Goal: Transaction & Acquisition: Purchase product/service

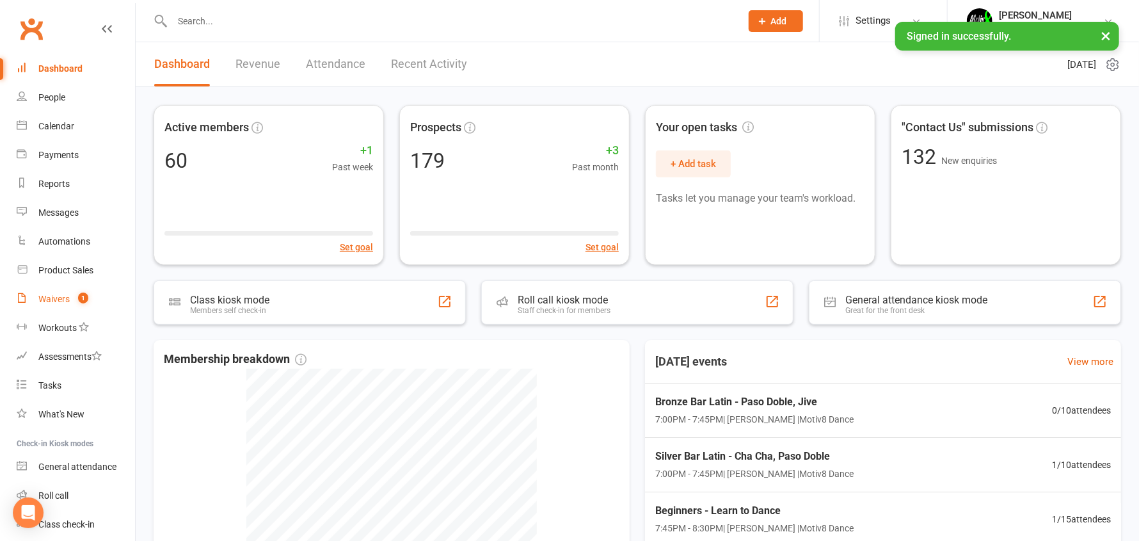
click at [54, 307] on link "Waivers 1" at bounding box center [76, 299] width 118 height 29
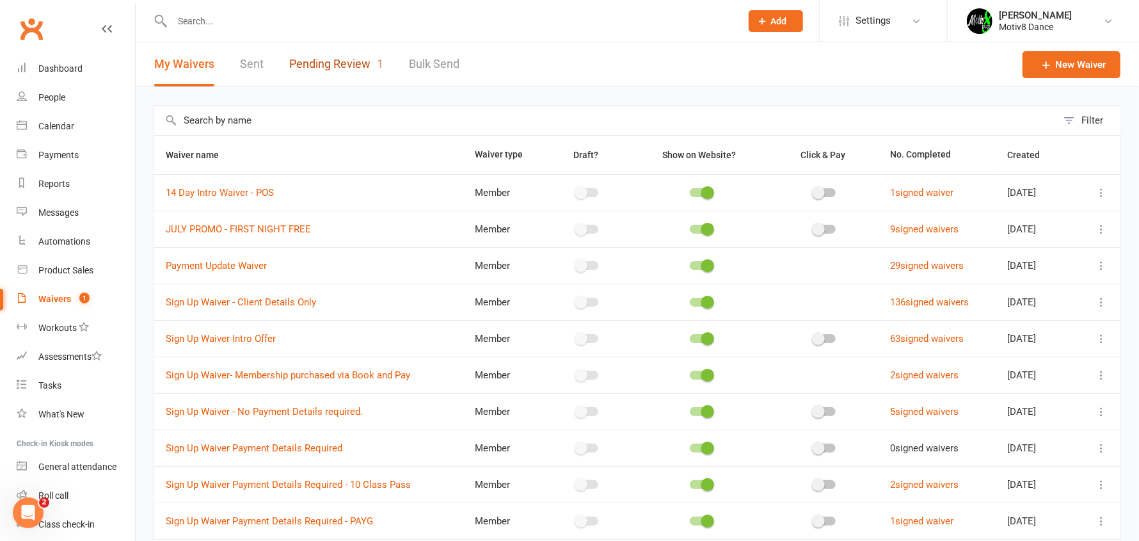
click at [325, 67] on link "Pending Review 1" at bounding box center [336, 64] width 94 height 44
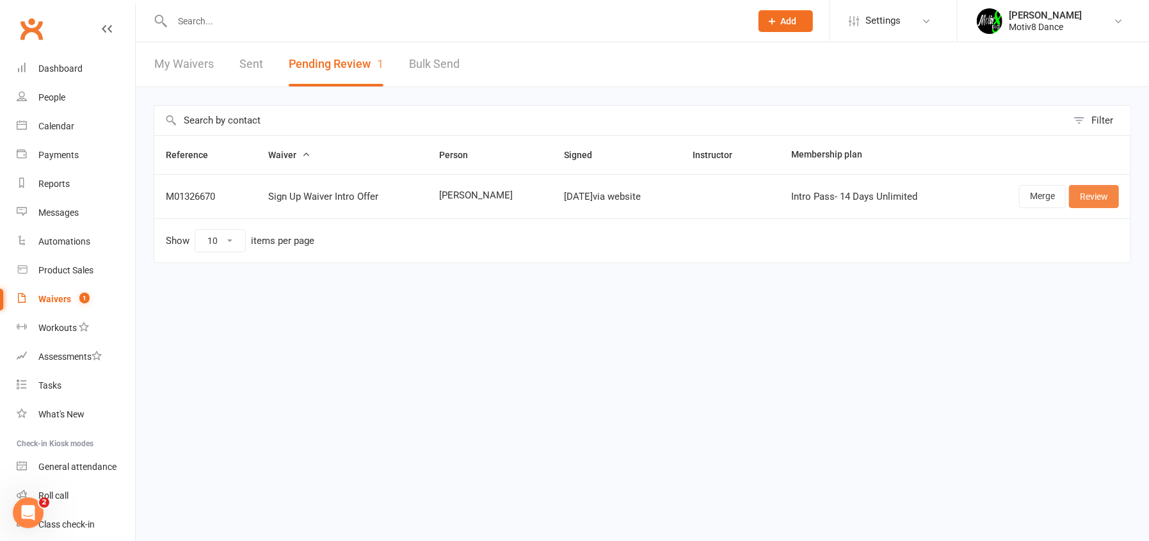
click at [1098, 198] on link "Review" at bounding box center [1094, 196] width 50 height 23
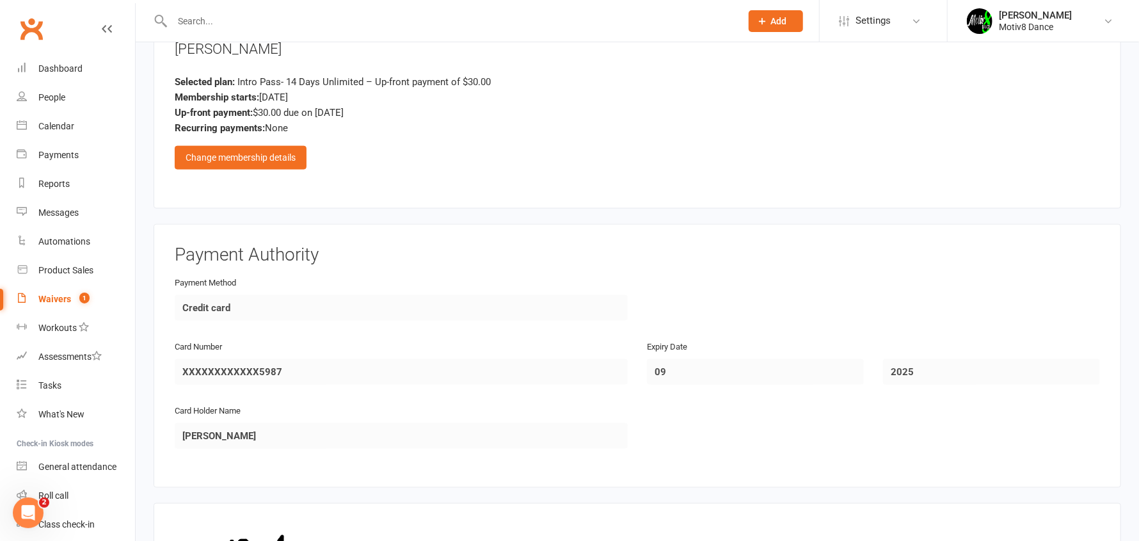
scroll to position [1199, 0]
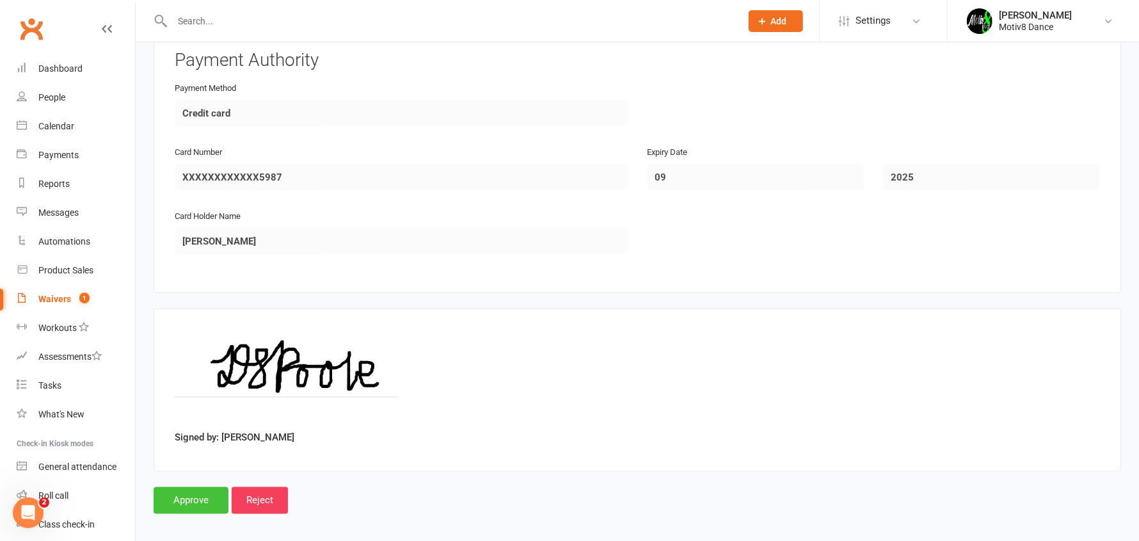
click at [187, 492] on input "Approve" at bounding box center [191, 500] width 75 height 27
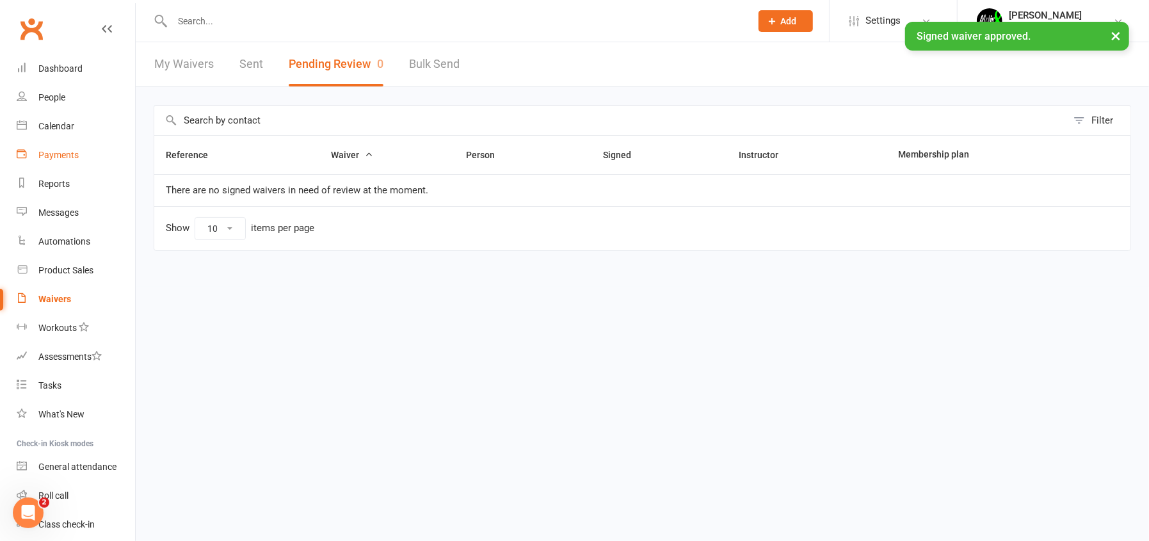
click at [51, 156] on div "Payments" at bounding box center [58, 155] width 40 height 10
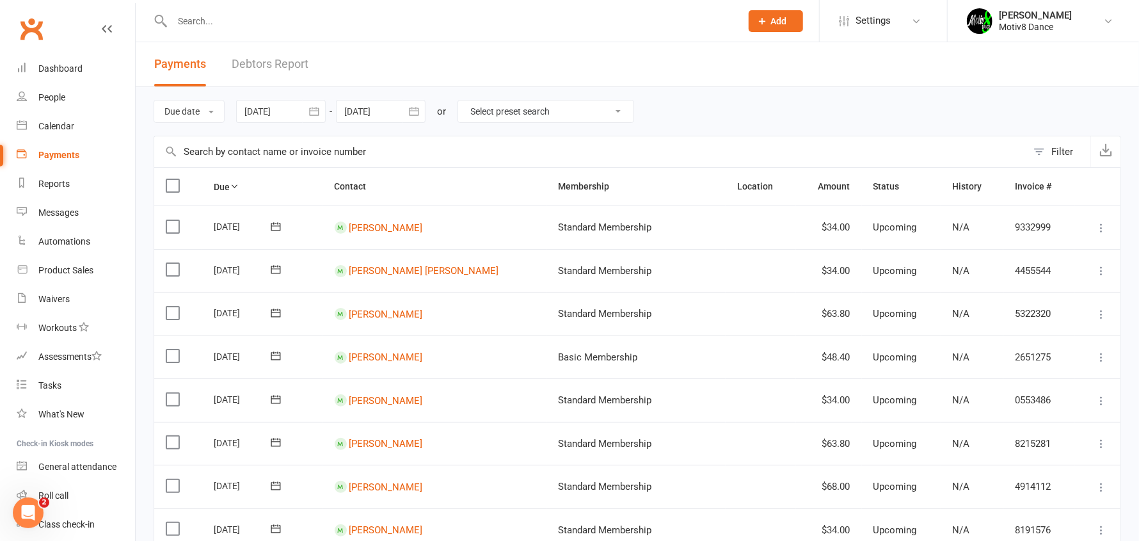
click at [271, 110] on div at bounding box center [281, 111] width 90 height 23
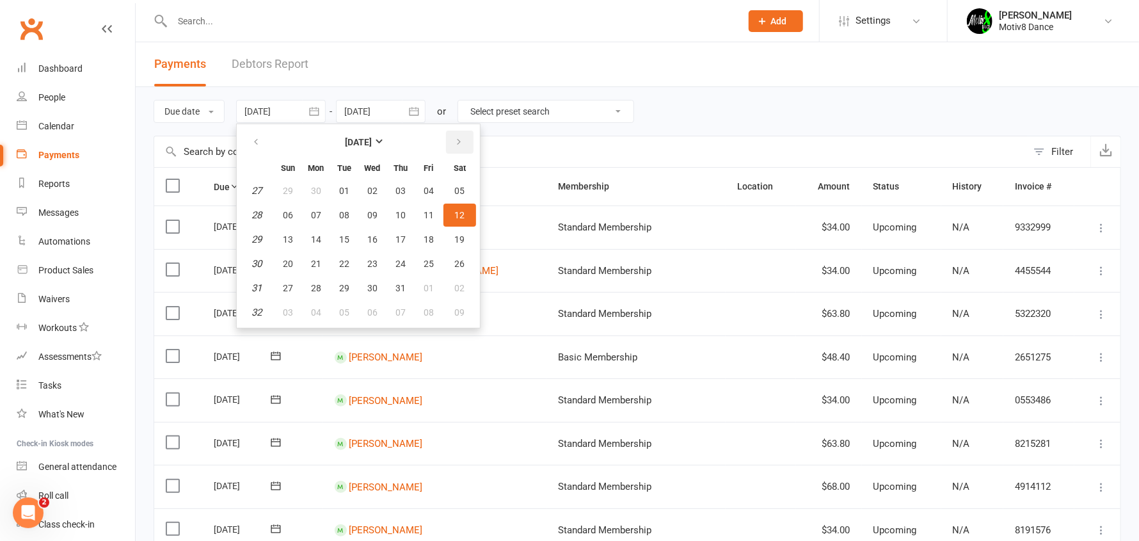
click at [454, 138] on button "button" at bounding box center [460, 142] width 28 height 23
click at [455, 138] on icon "button" at bounding box center [458, 142] width 9 height 10
click at [264, 144] on button "button" at bounding box center [257, 142] width 28 height 23
click at [431, 210] on span "08" at bounding box center [429, 215] width 10 height 10
type input "[DATE]"
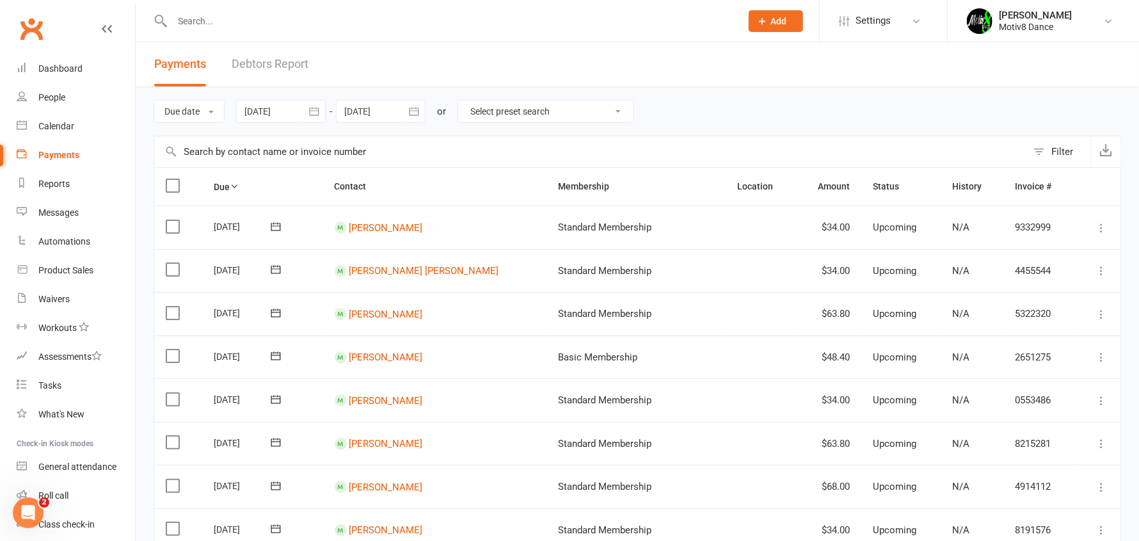
click at [361, 100] on div at bounding box center [381, 111] width 90 height 23
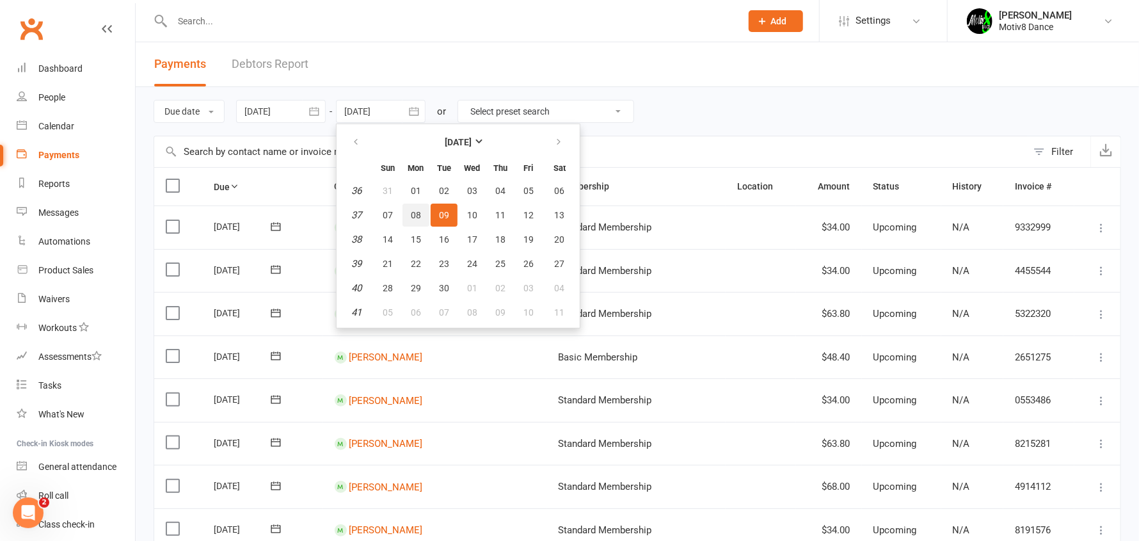
click at [419, 211] on span "08" at bounding box center [416, 215] width 10 height 10
type input "[DATE]"
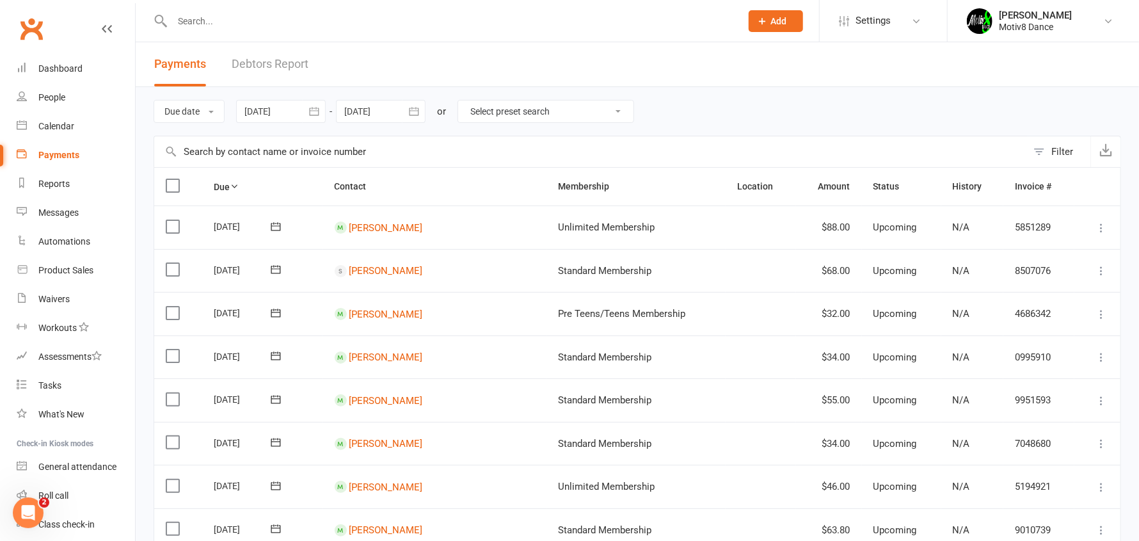
click at [51, 151] on div "Payments" at bounding box center [58, 155] width 41 height 10
click at [64, 273] on div "Product Sales" at bounding box center [65, 270] width 55 height 10
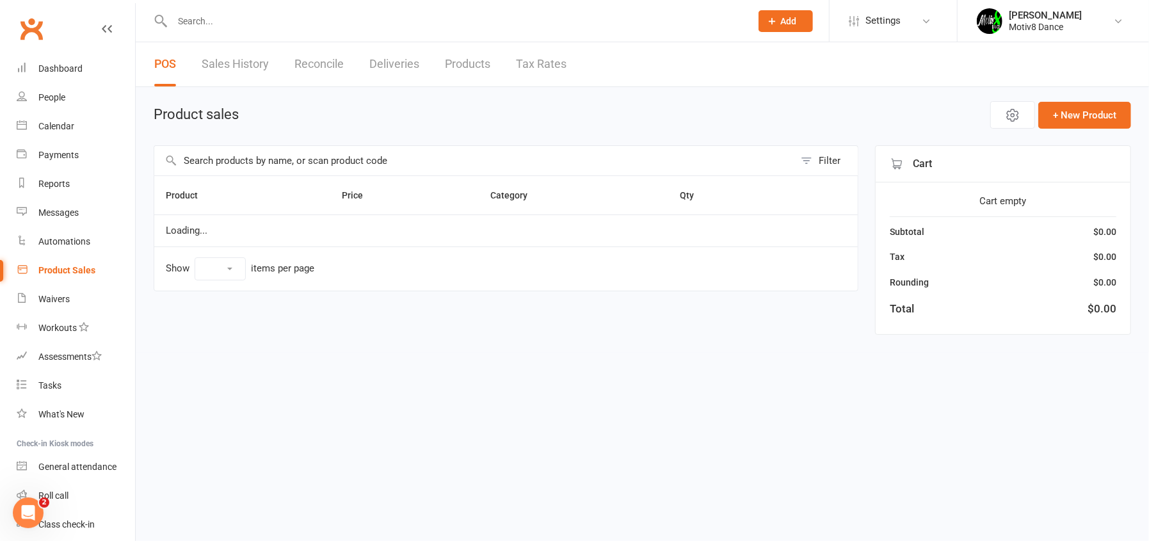
select select "10"
click at [224, 70] on link "Sales History" at bounding box center [235, 64] width 67 height 44
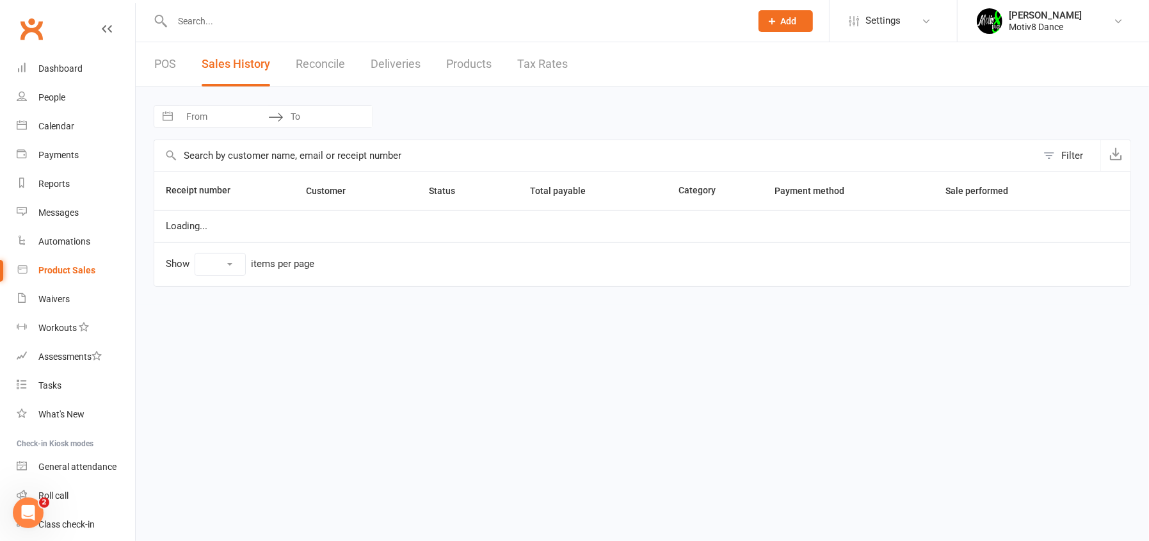
select select "100"
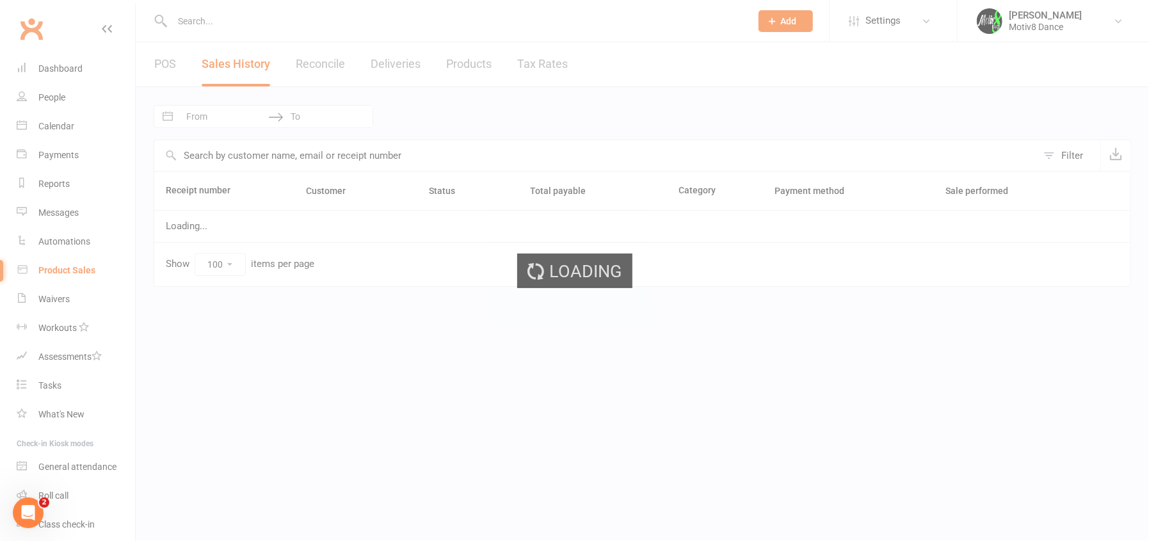
click at [227, 104] on div "Loading" at bounding box center [574, 270] width 1149 height 541
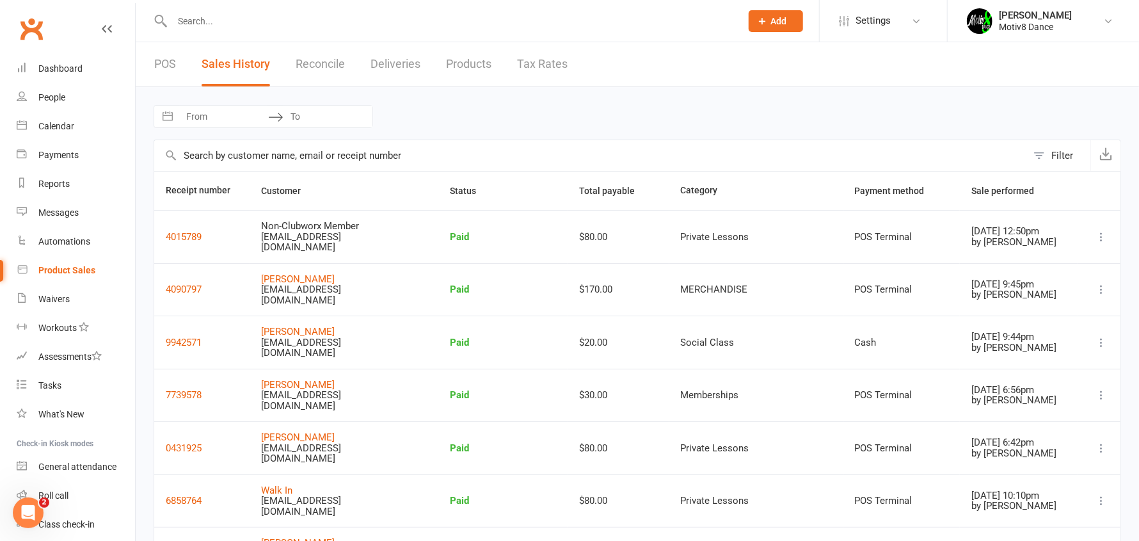
click at [227, 116] on input "From" at bounding box center [223, 117] width 89 height 22
select select "6"
select select "2025"
select select "7"
select select "2025"
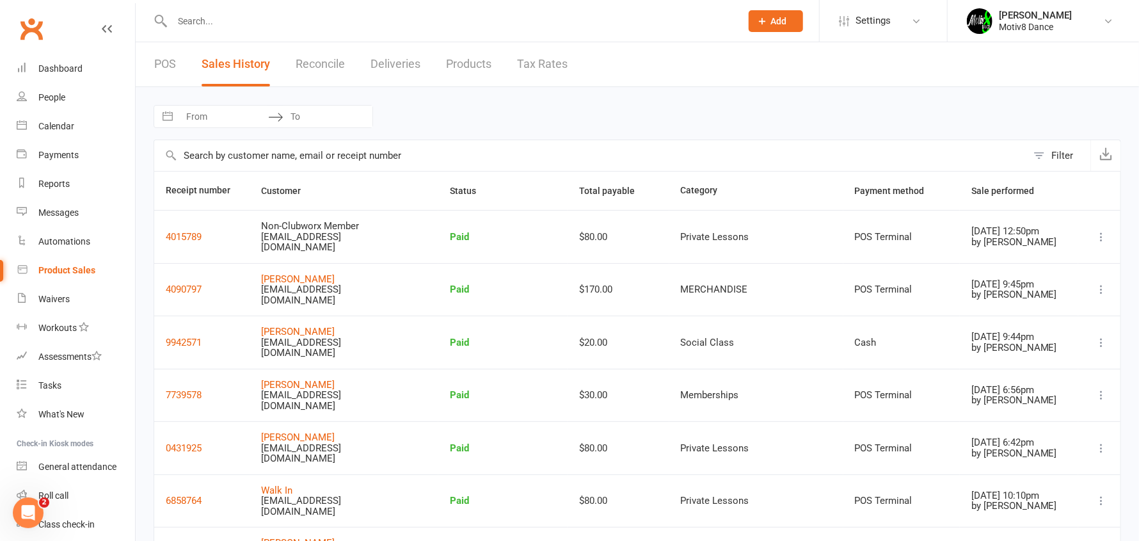
select select "8"
select select "2025"
select select "9"
select select "2025"
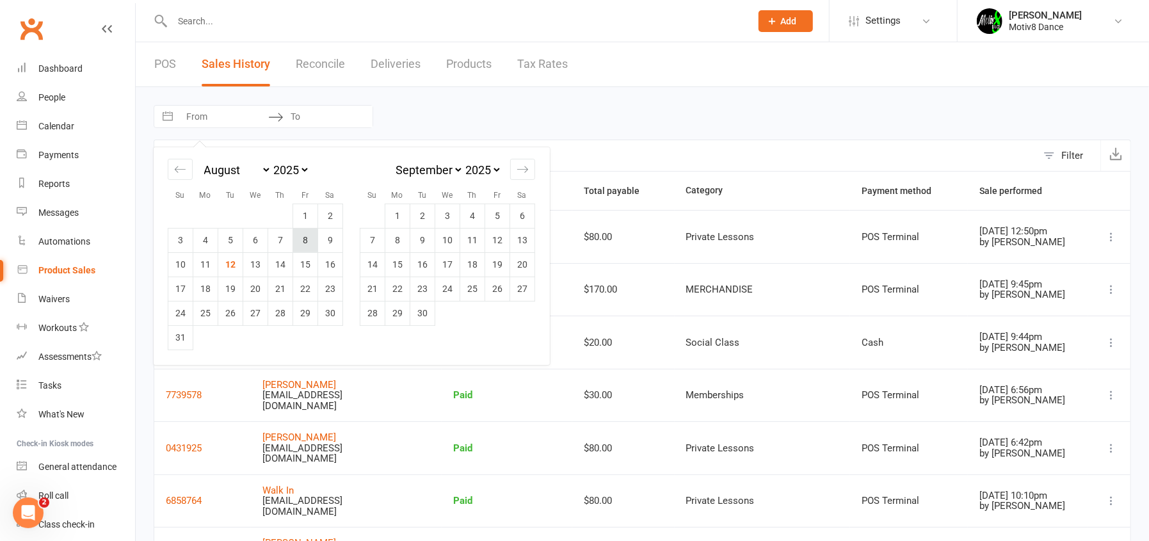
click at [307, 230] on td "8" at bounding box center [305, 240] width 25 height 24
type input "[DATE]"
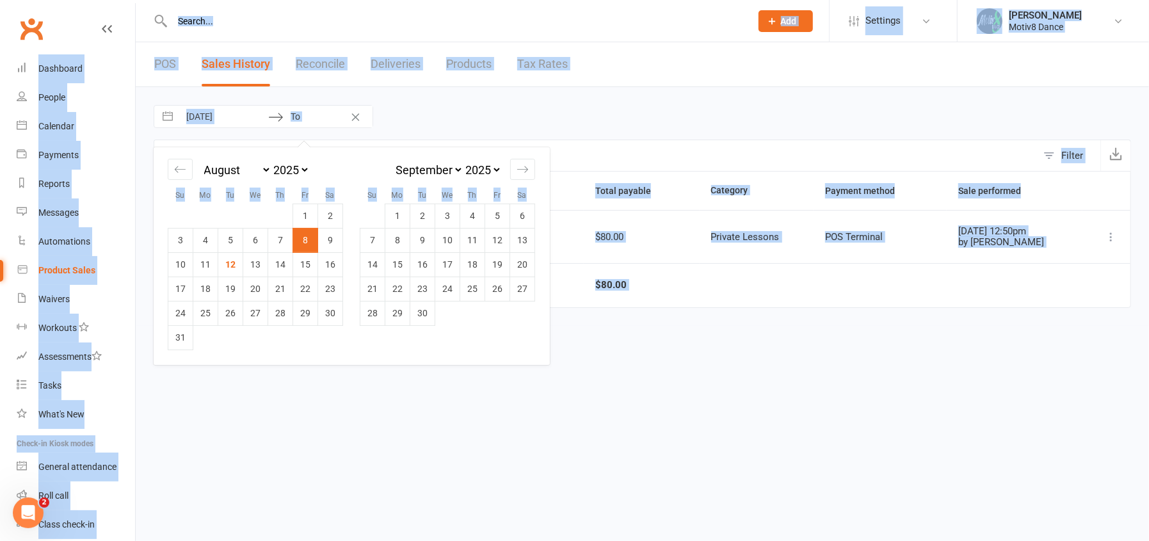
click at [307, 236] on td "8" at bounding box center [305, 240] width 25 height 24
type input "[DATE]"
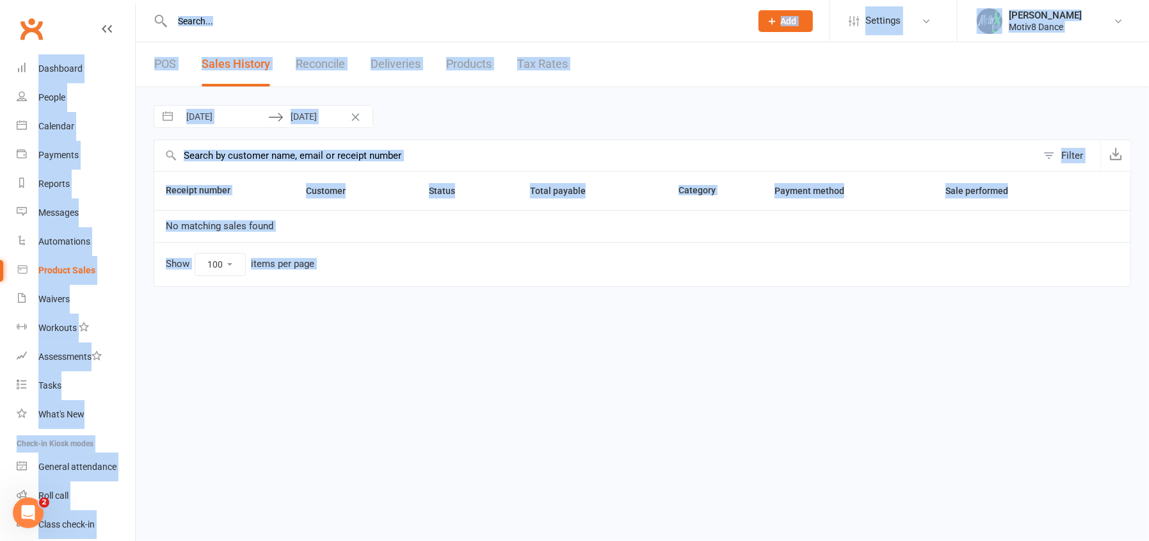
select select "6"
select select "2025"
select select "7"
select select "2025"
select select "8"
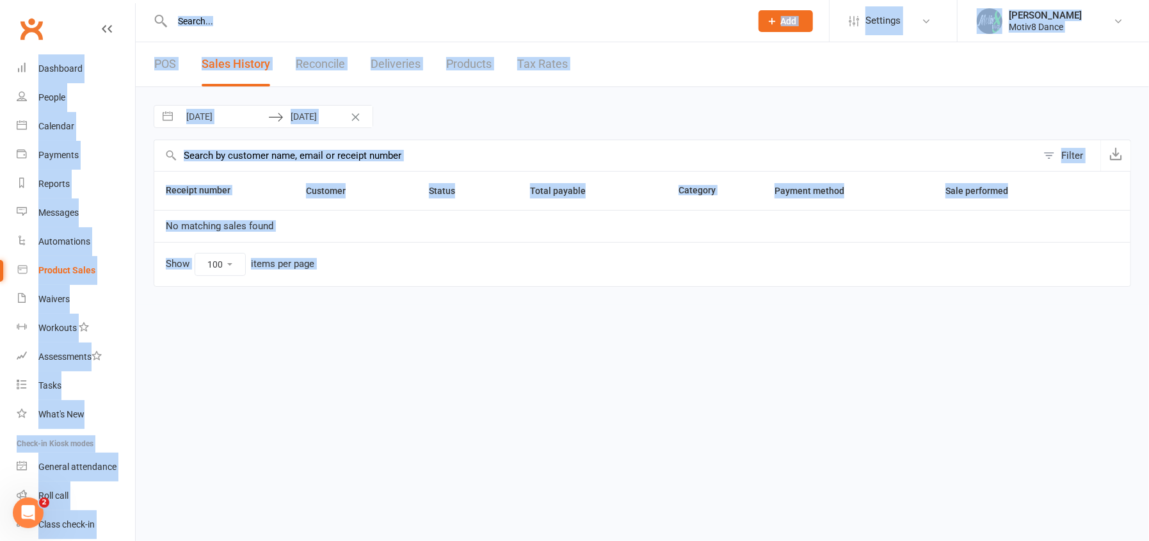
select select "2025"
select select "9"
select select "2025"
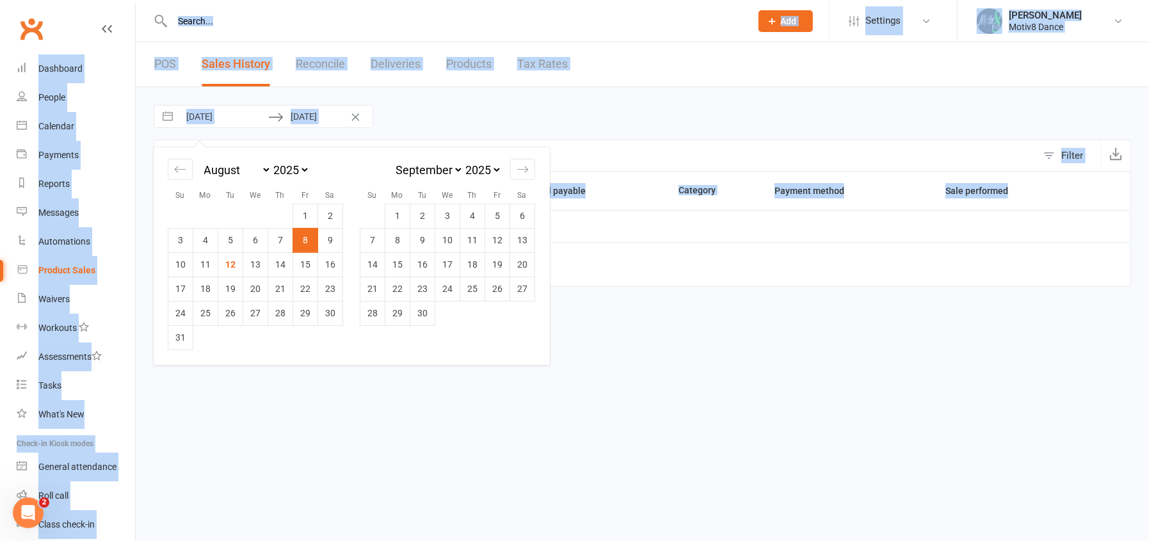
click at [239, 115] on input "[DATE]" at bounding box center [223, 117] width 89 height 22
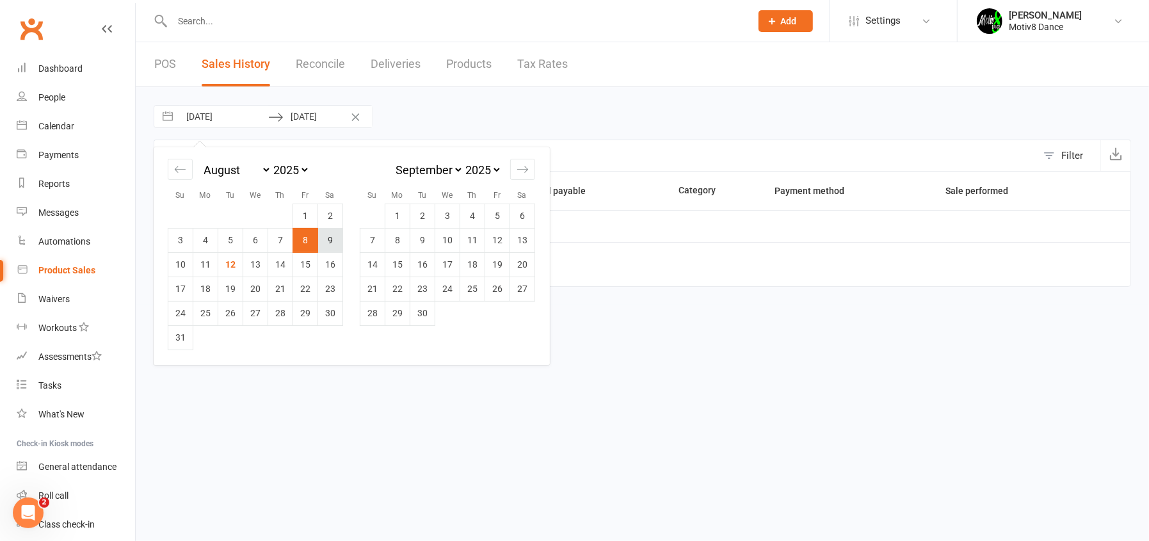
click at [329, 237] on td "9" at bounding box center [330, 240] width 25 height 24
type input "[DATE]"
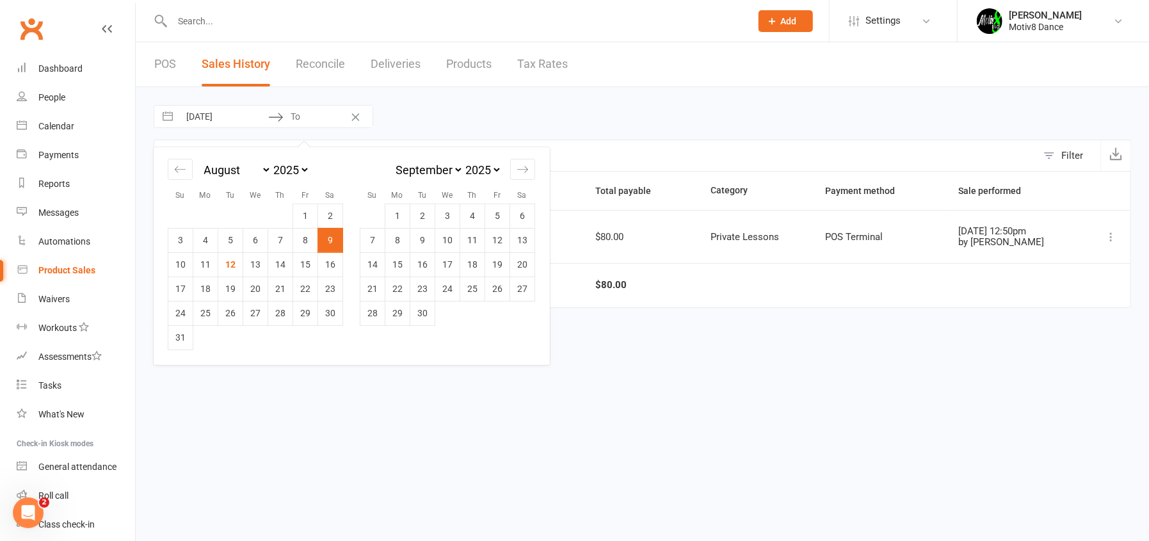
click at [329, 238] on td "9" at bounding box center [330, 240] width 25 height 24
type input "[DATE]"
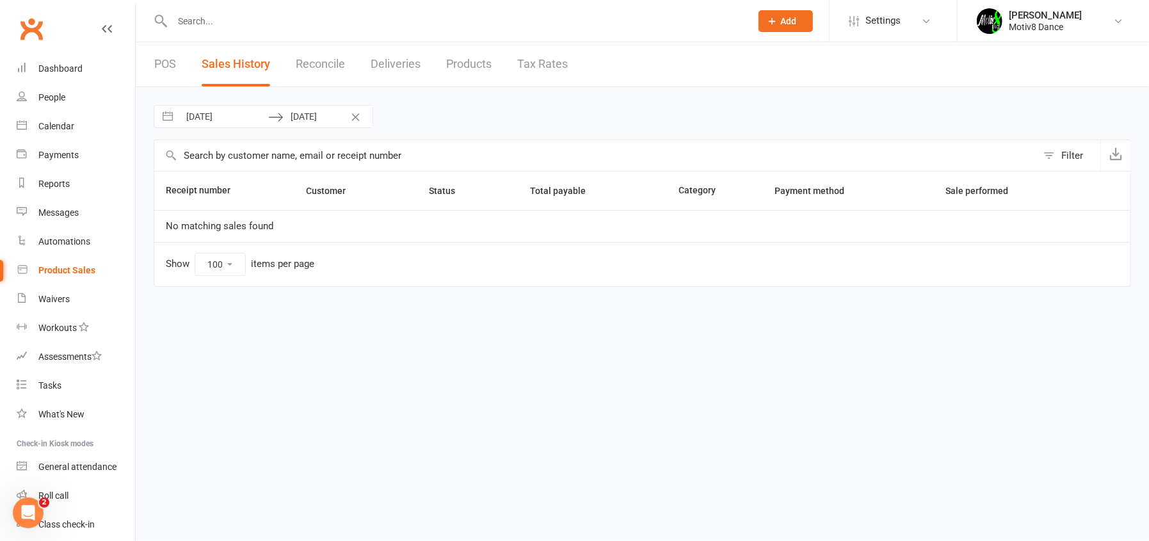
select select "6"
select select "2025"
select select "7"
select select "2025"
select select "8"
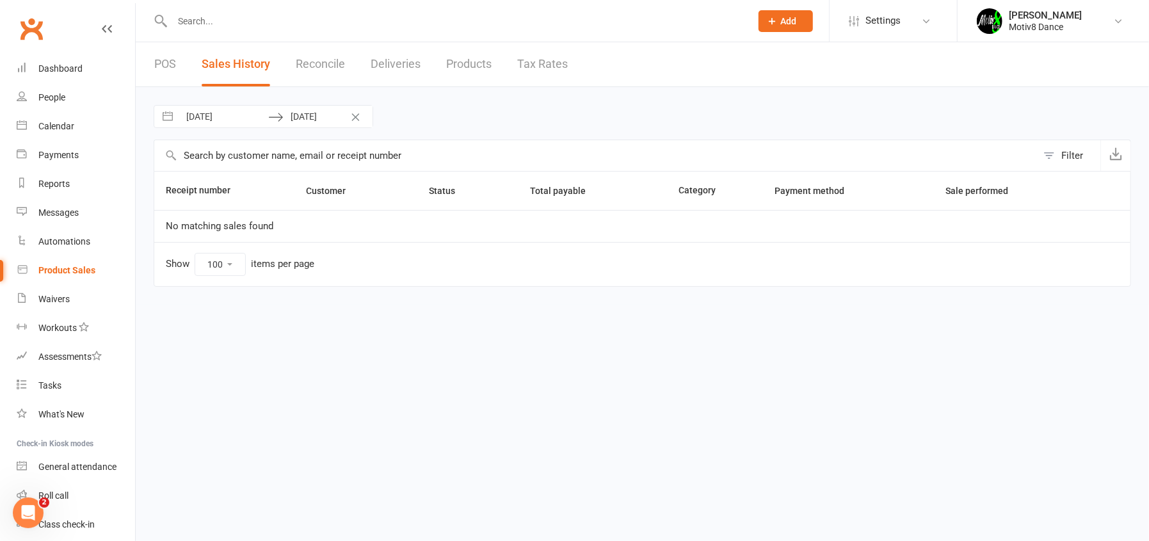
select select "2025"
select select "9"
select select "2025"
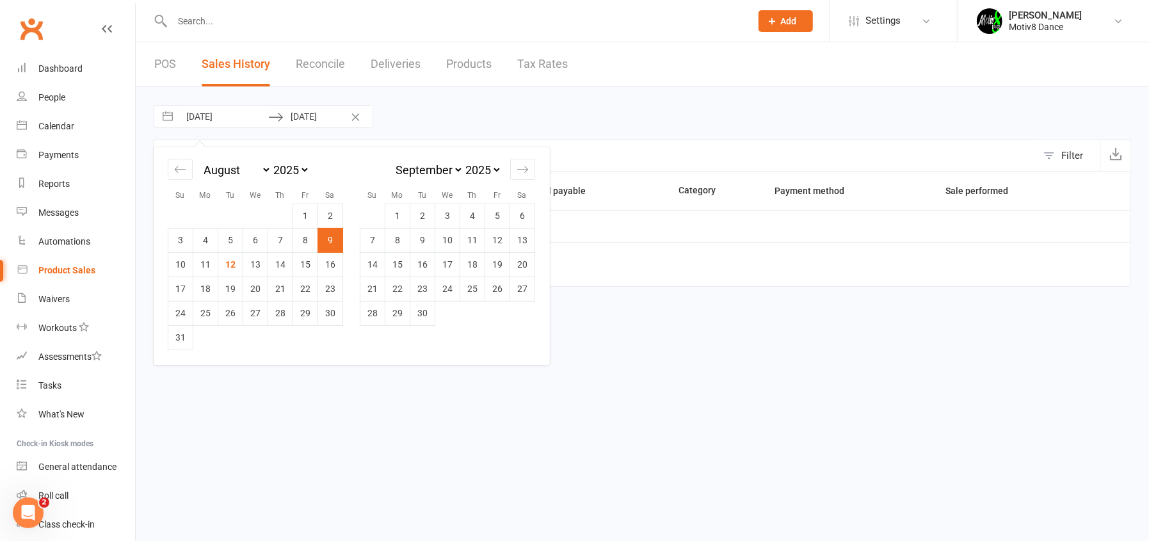
click at [228, 118] on input "[DATE]" at bounding box center [223, 117] width 89 height 22
click at [182, 256] on td "10" at bounding box center [180, 264] width 25 height 24
type input "[DATE]"
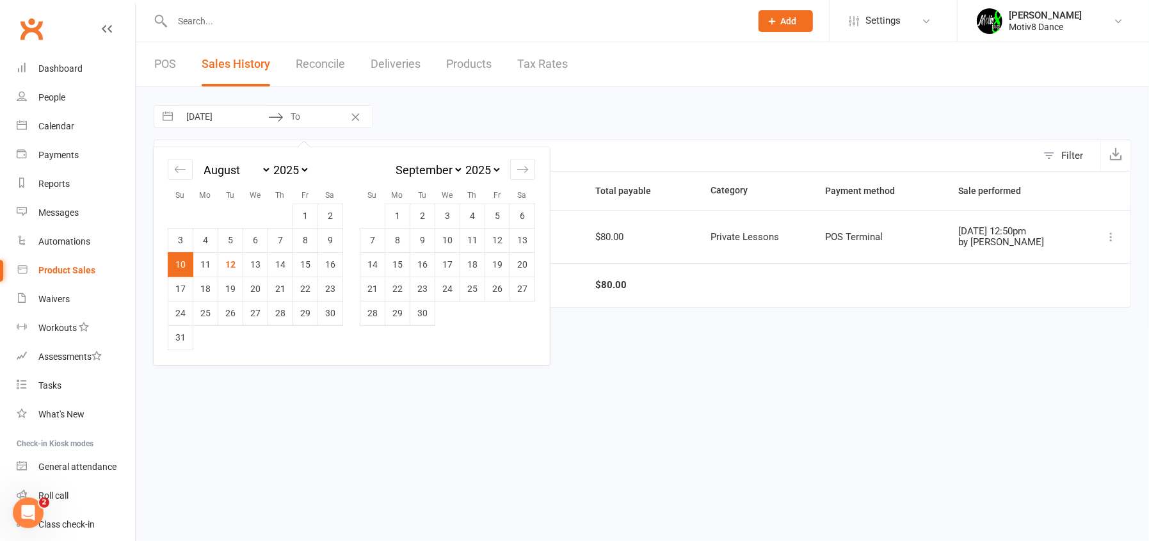
click at [182, 261] on td "10" at bounding box center [180, 264] width 25 height 24
type input "[DATE]"
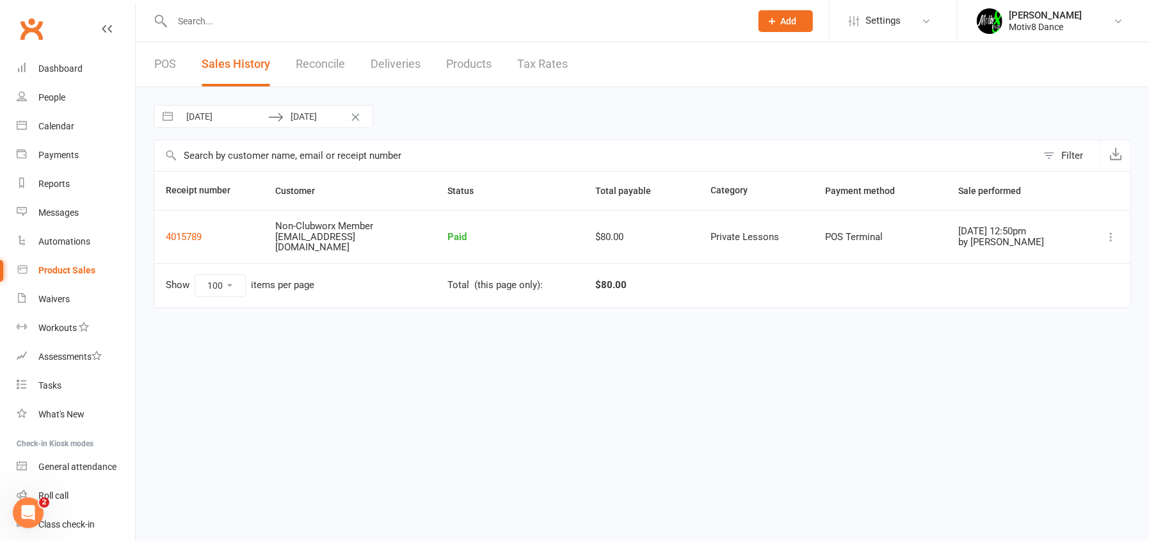
click at [1106, 230] on icon at bounding box center [1111, 236] width 13 height 13
click at [1017, 119] on div "[DATE] Navigate forward to interact with the calendar and select a date. Press …" at bounding box center [642, 116] width 977 height 23
click at [61, 269] on div "Product Sales" at bounding box center [66, 270] width 57 height 10
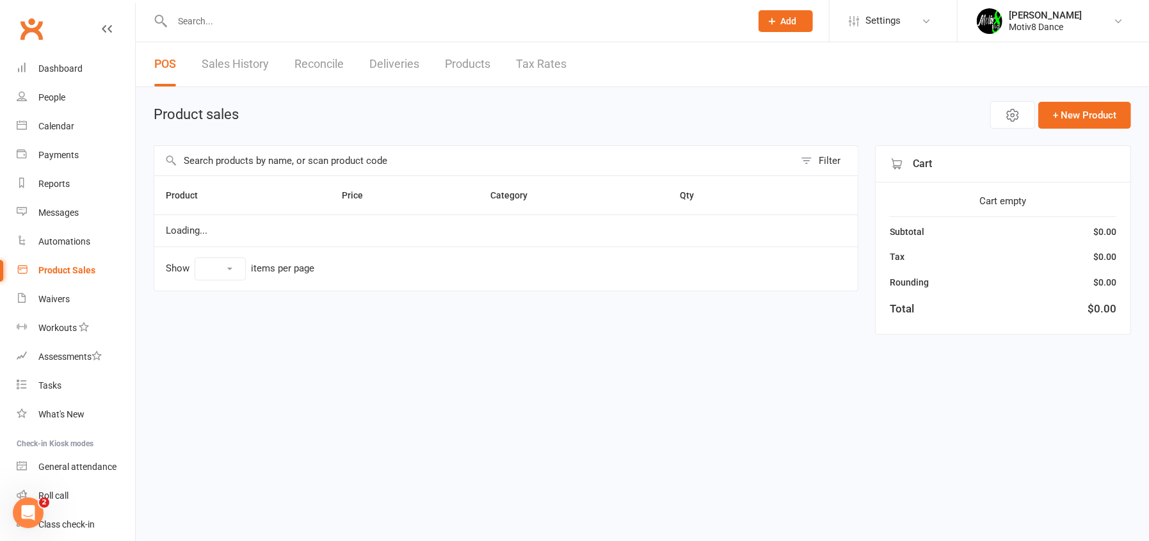
select select "10"
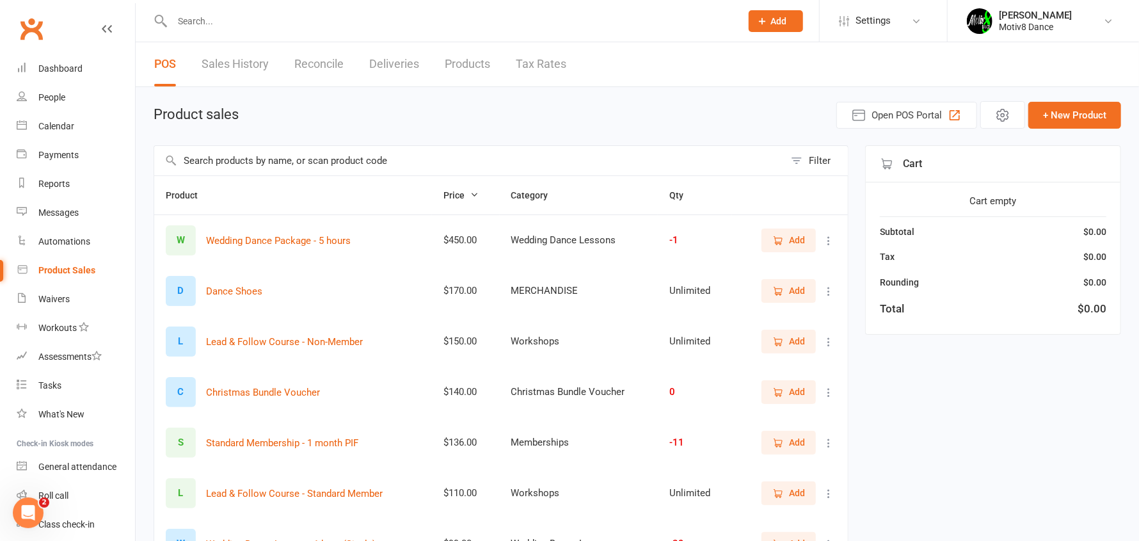
click at [247, 60] on link "Sales History" at bounding box center [235, 64] width 67 height 44
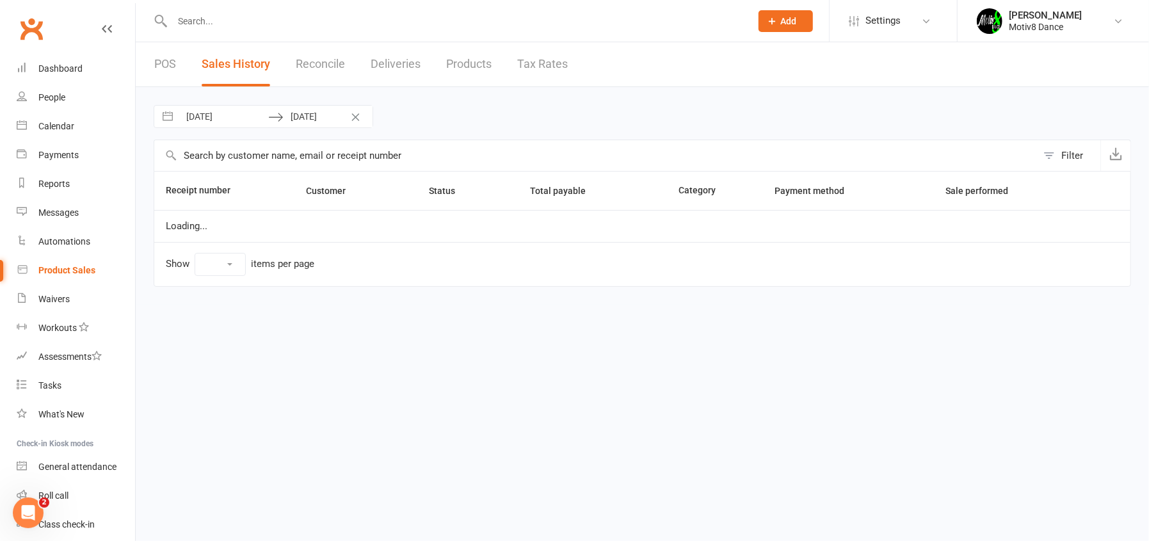
select select "100"
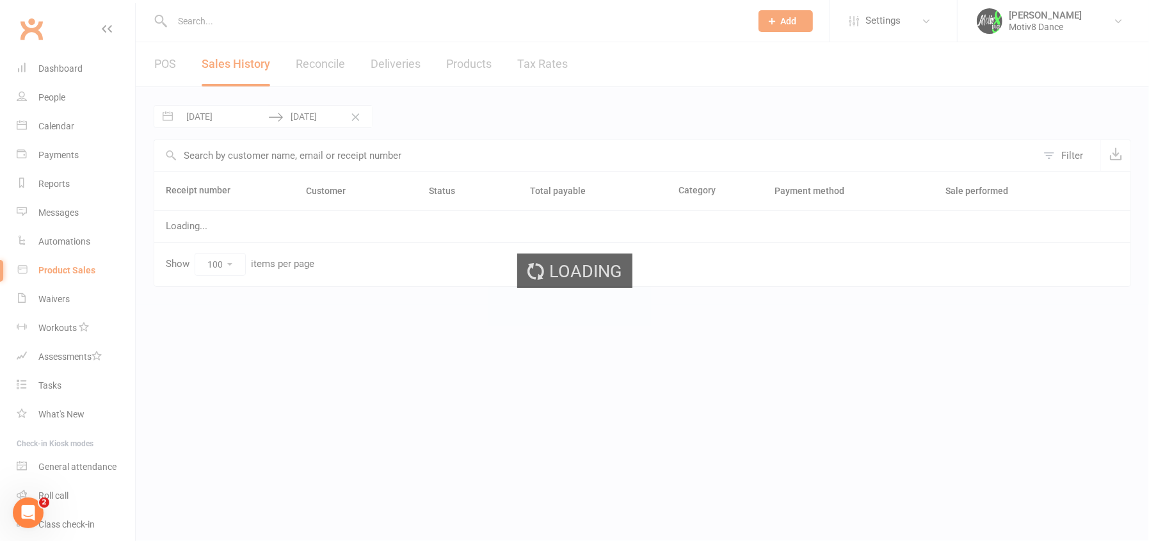
select select "6"
select select "2025"
select select "7"
select select "2025"
select select "8"
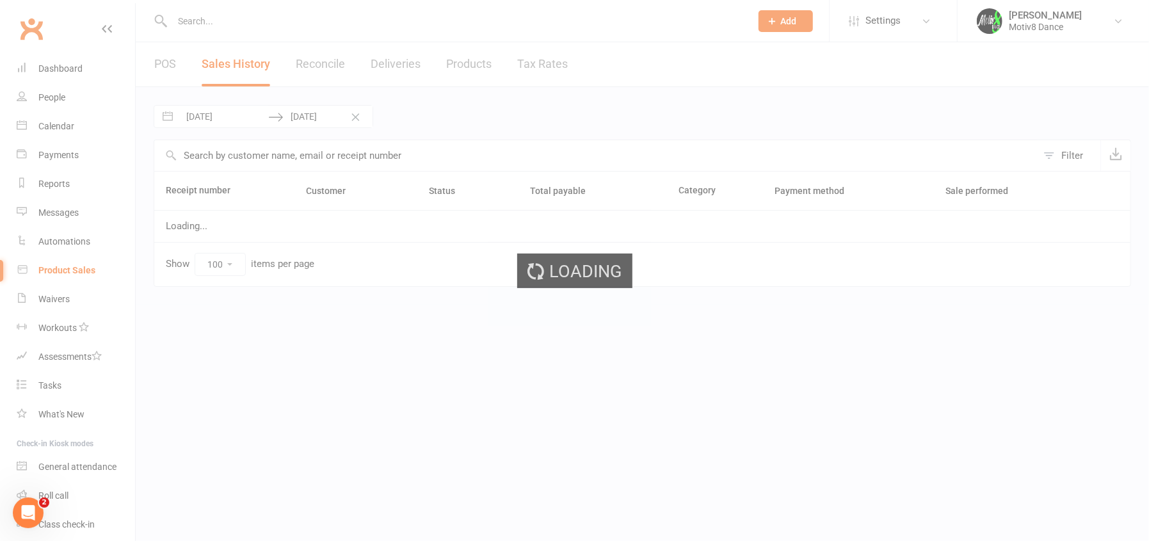
select select "2025"
select select "9"
select select "2025"
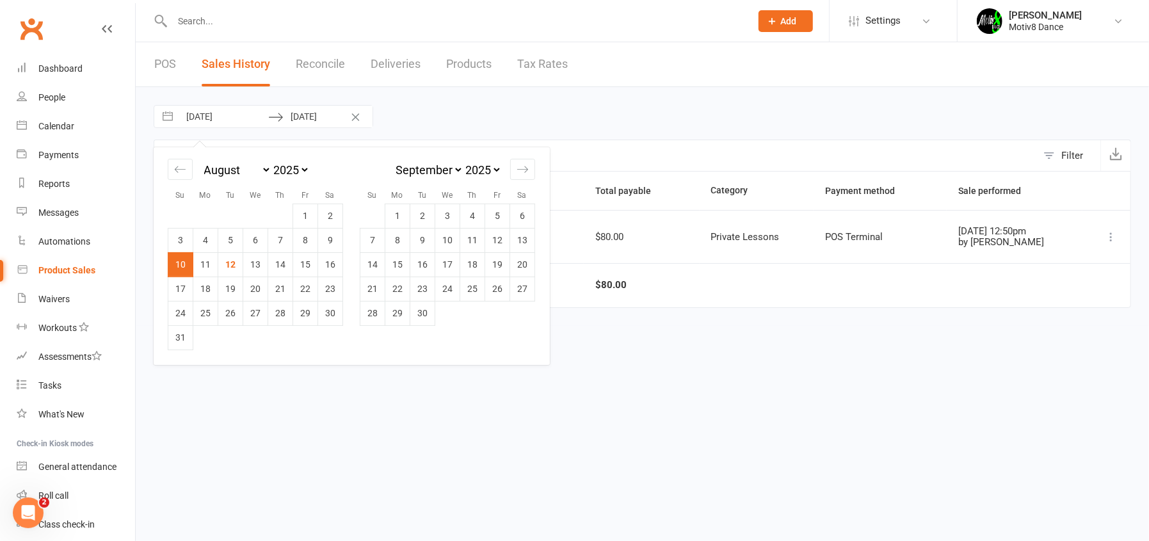
click at [249, 113] on input "[DATE]" at bounding box center [223, 117] width 89 height 22
click at [211, 261] on td "11" at bounding box center [205, 264] width 25 height 24
type input "[DATE]"
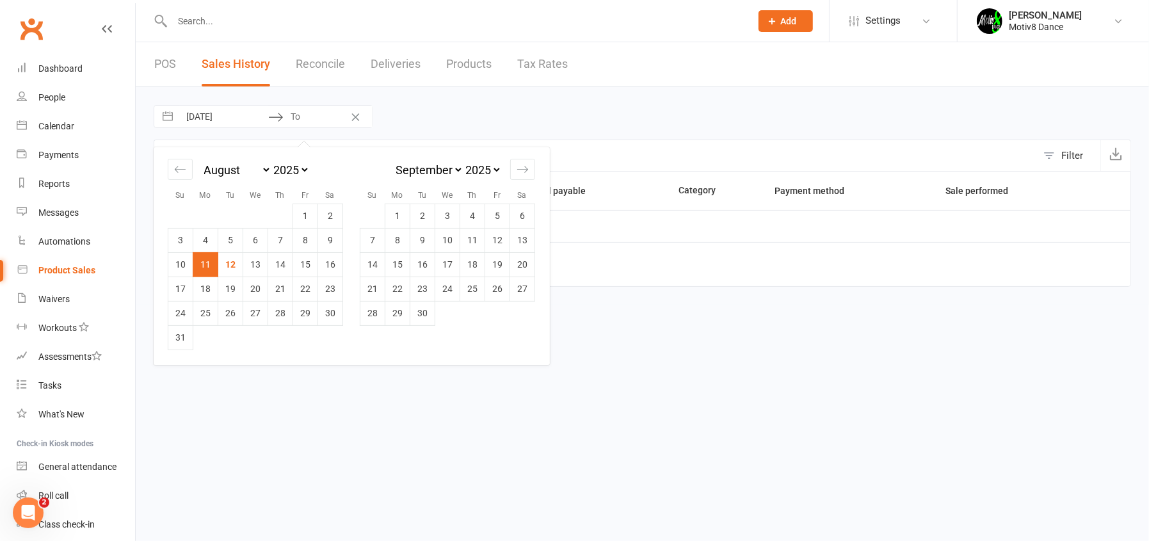
click at [209, 261] on td "11" at bounding box center [205, 264] width 25 height 24
type input "[DATE]"
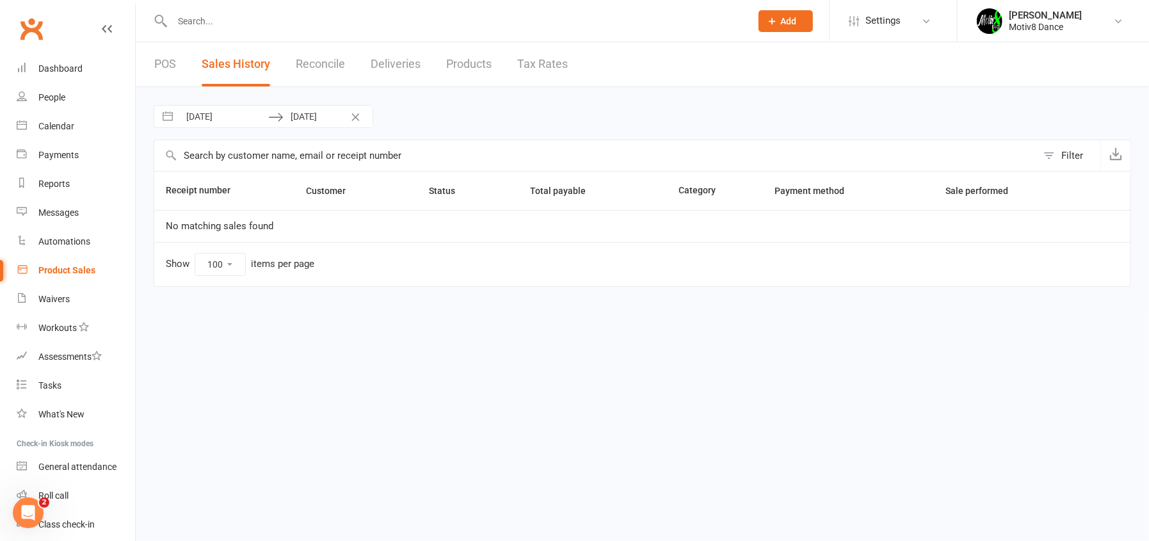
click at [97, 273] on link "Product Sales" at bounding box center [76, 270] width 118 height 29
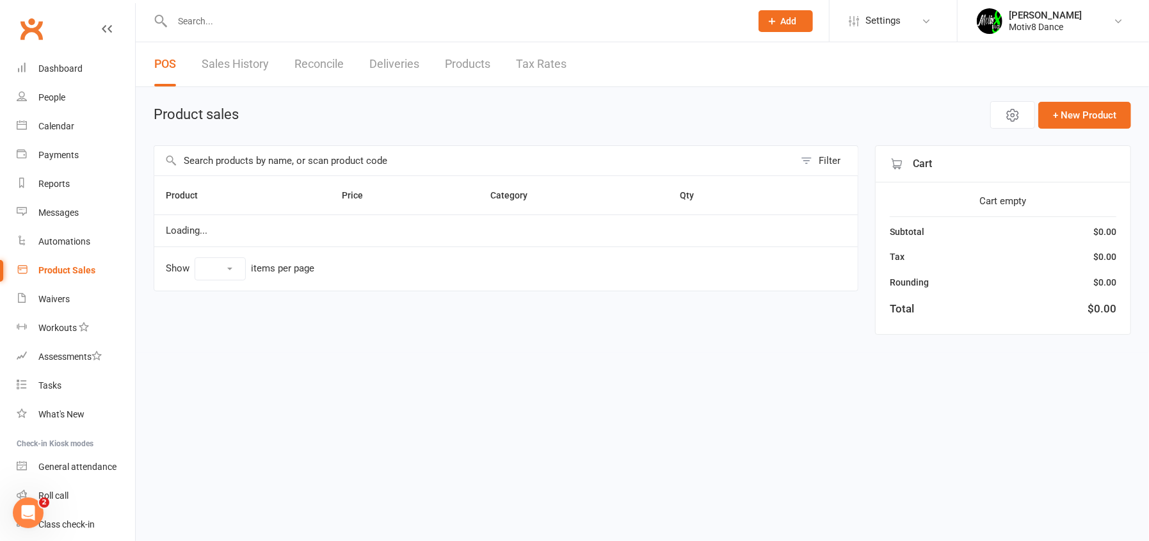
select select "10"
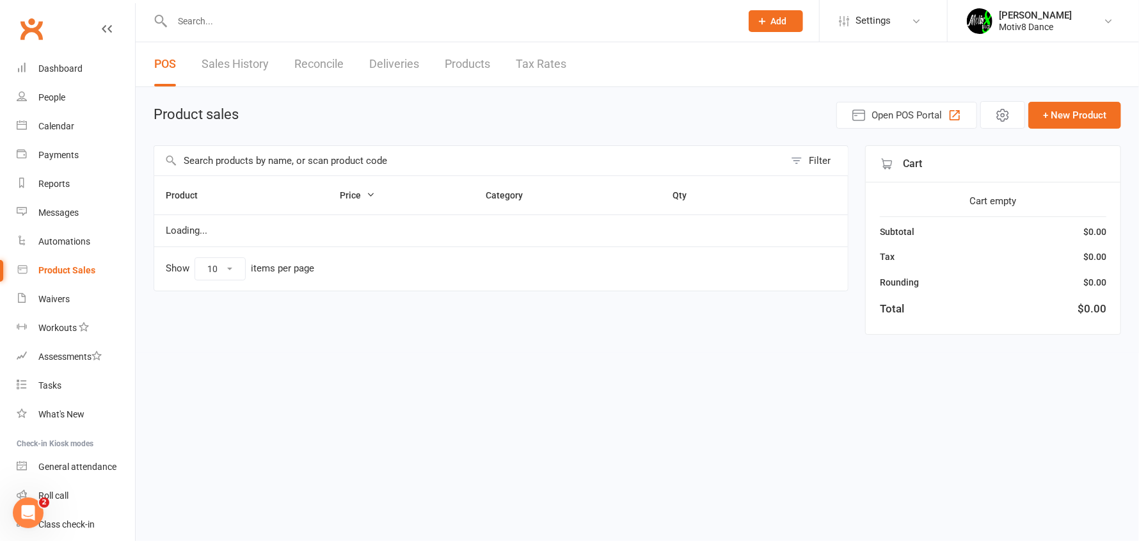
click at [252, 152] on input "text" at bounding box center [469, 160] width 630 height 29
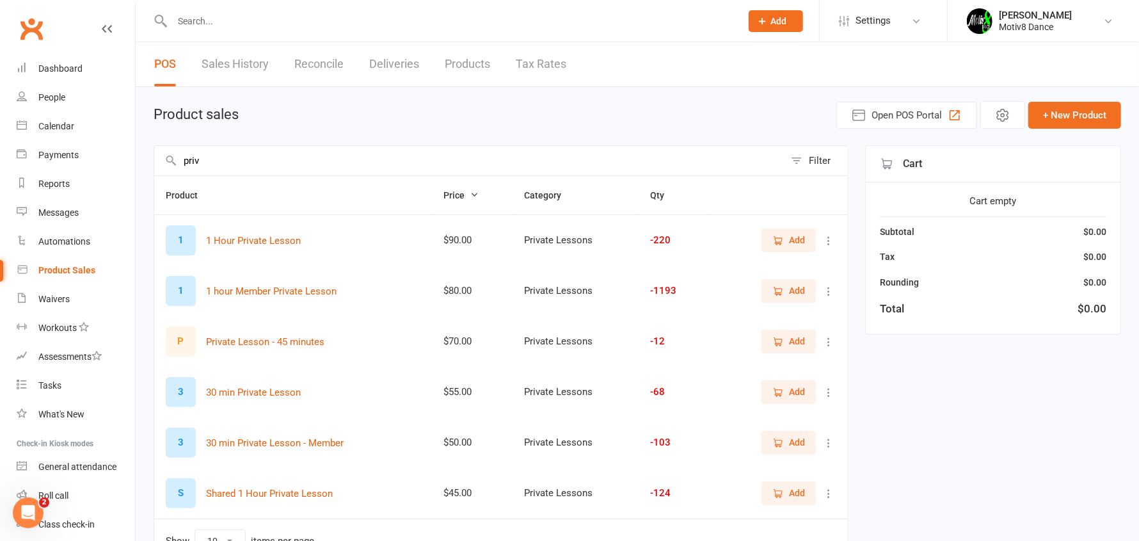
type input "priv"
click at [773, 295] on icon "button" at bounding box center [779, 291] width 12 height 12
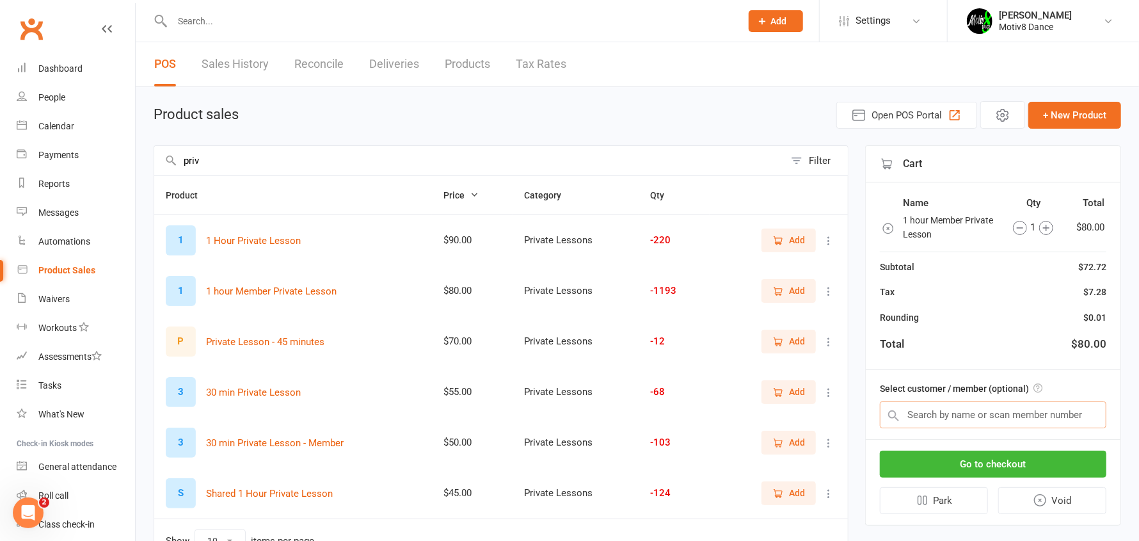
click at [949, 414] on input "text" at bounding box center [993, 414] width 227 height 27
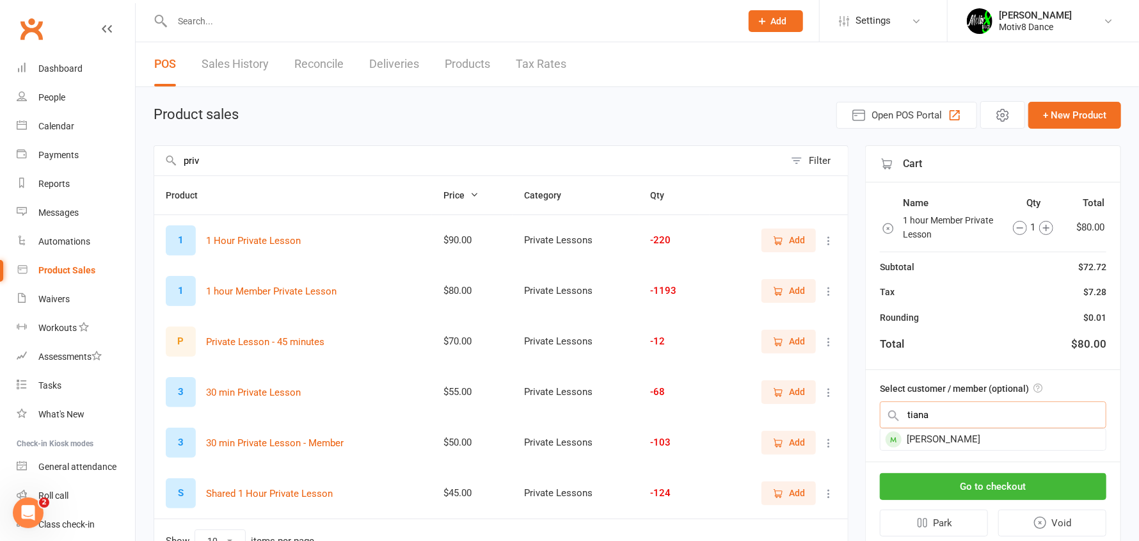
type input "tiana"
click at [945, 431] on div "[PERSON_NAME]" at bounding box center [993, 439] width 225 height 21
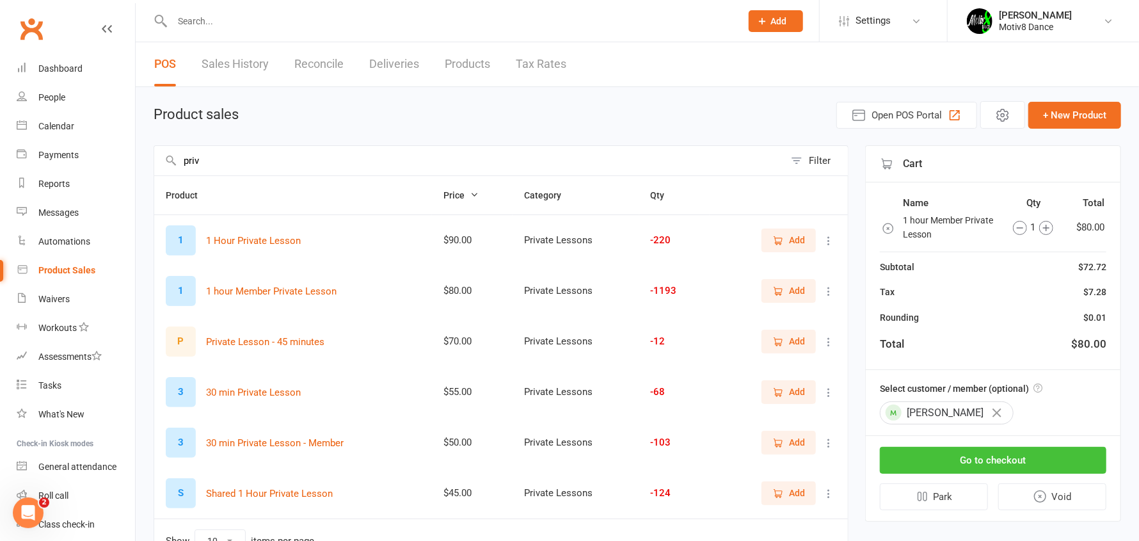
click at [960, 456] on button "Go to checkout" at bounding box center [993, 460] width 227 height 27
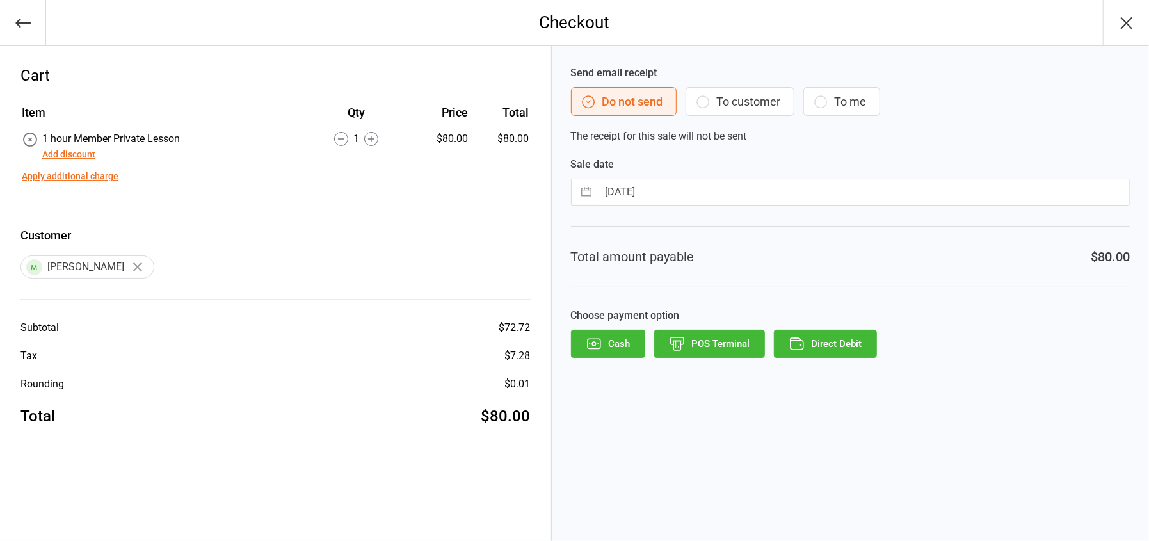
drag, startPoint x: 712, startPoint y: 349, endPoint x: 702, endPoint y: 361, distance: 15.9
click at [710, 350] on button "POS Terminal" at bounding box center [709, 344] width 111 height 28
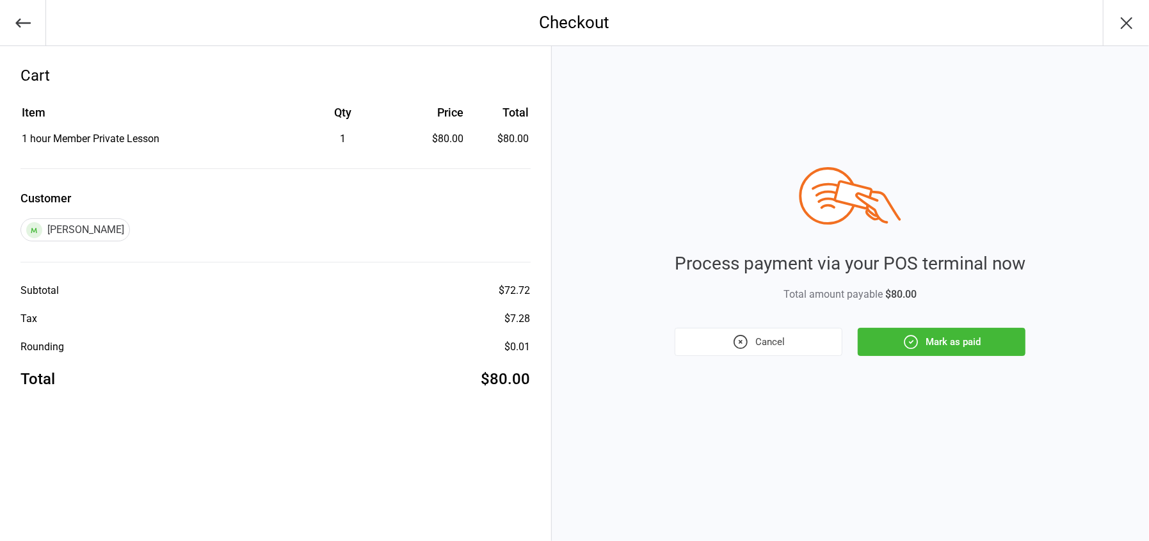
click at [942, 336] on button "Mark as paid" at bounding box center [942, 342] width 168 height 28
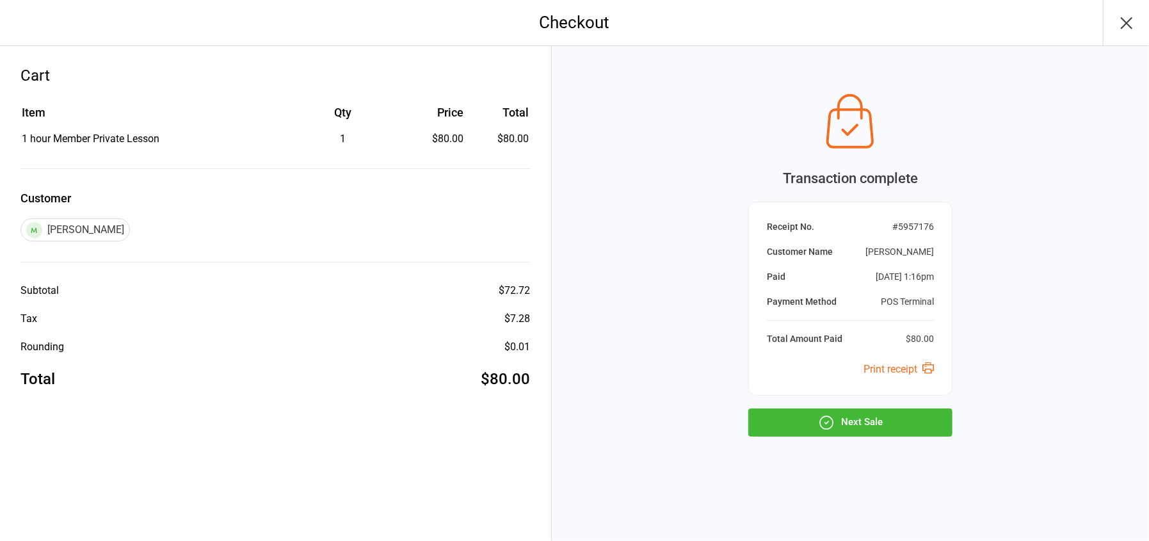
click at [869, 422] on button "Next Sale" at bounding box center [850, 422] width 204 height 28
